Goal: Task Accomplishment & Management: Complete application form

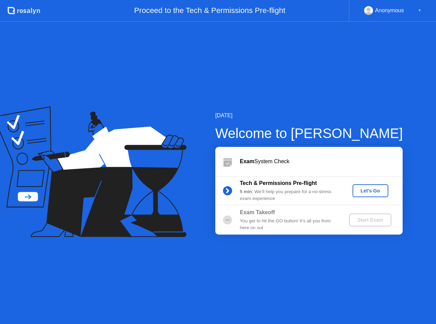
click at [375, 194] on div "Let's Go" at bounding box center [370, 190] width 30 height 5
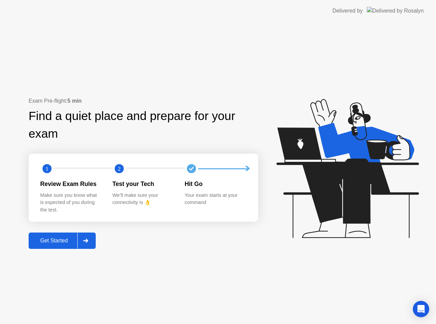
click at [55, 242] on div "Get Started" at bounding box center [54, 241] width 47 height 6
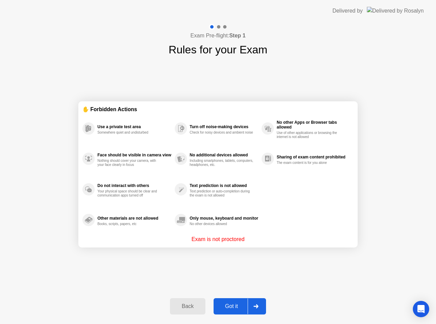
click at [244, 304] on div "Got it" at bounding box center [232, 307] width 32 height 6
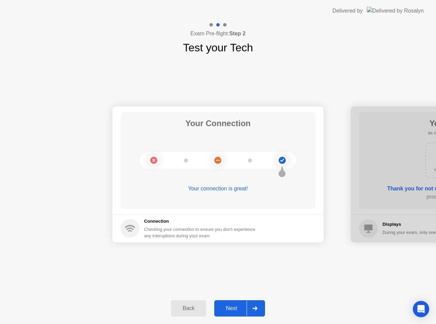
click at [228, 308] on div "Next" at bounding box center [231, 309] width 30 height 6
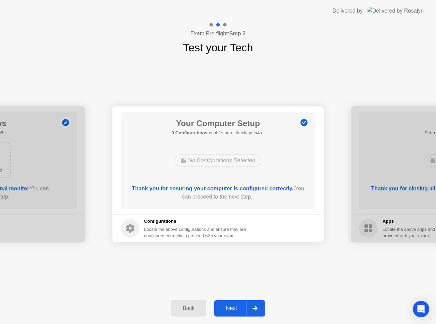
click at [233, 308] on div "Next" at bounding box center [231, 309] width 30 height 6
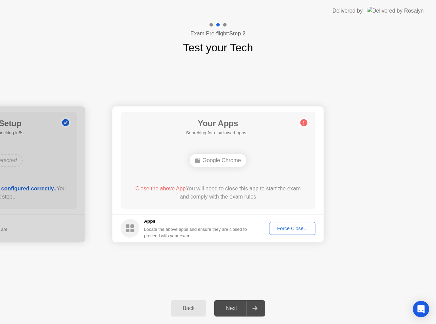
click at [176, 190] on span "Close the above App" at bounding box center [160, 189] width 50 height 6
click at [302, 229] on div "Force Close..." at bounding box center [292, 228] width 42 height 5
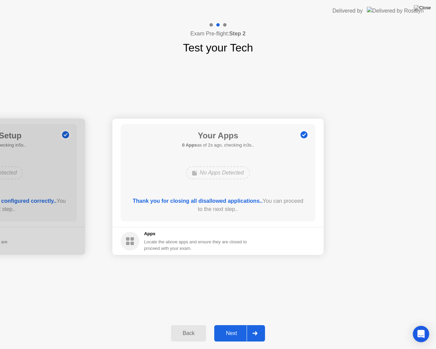
click at [234, 324] on div "Next" at bounding box center [231, 333] width 30 height 6
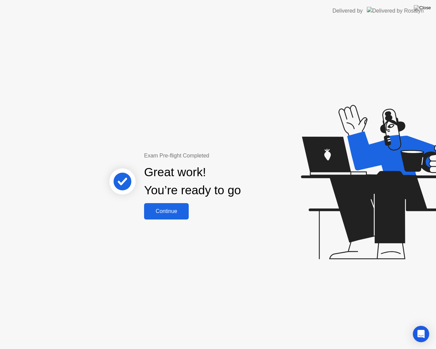
click at [169, 217] on button "Continue" at bounding box center [166, 211] width 45 height 16
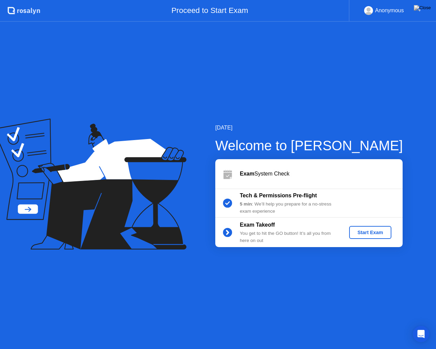
click at [370, 235] on div "Start Exam" at bounding box center [370, 231] width 36 height 5
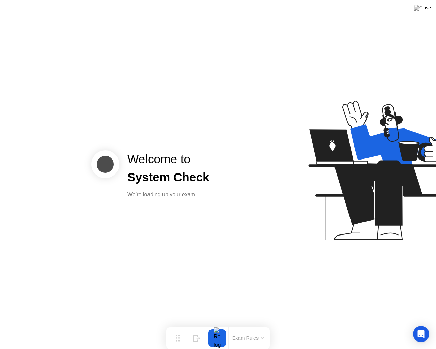
click at [242, 215] on div "Welcome to System Check We’re loading up your exam..." at bounding box center [218, 174] width 436 height 349
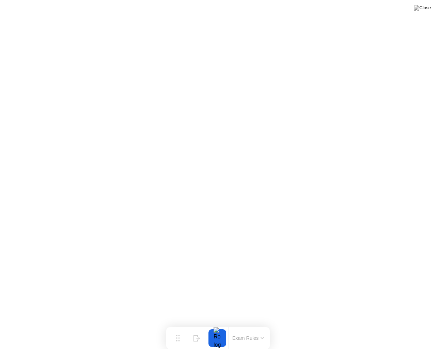
click at [219, 324] on div at bounding box center [217, 338] width 14 height 18
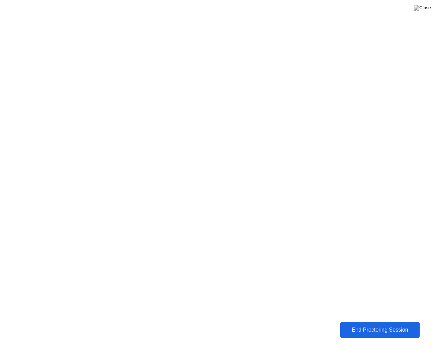
click at [364, 324] on div "End Proctoring Session" at bounding box center [379, 330] width 75 height 6
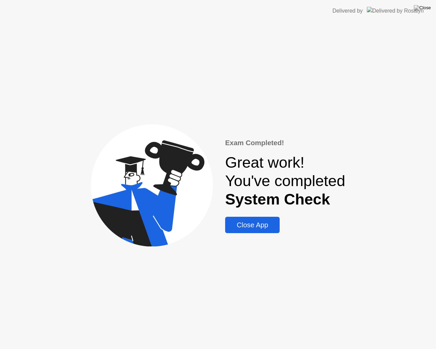
click at [248, 225] on div "Close App" at bounding box center [252, 225] width 50 height 8
